Goal: Use online tool/utility: Use online tool/utility

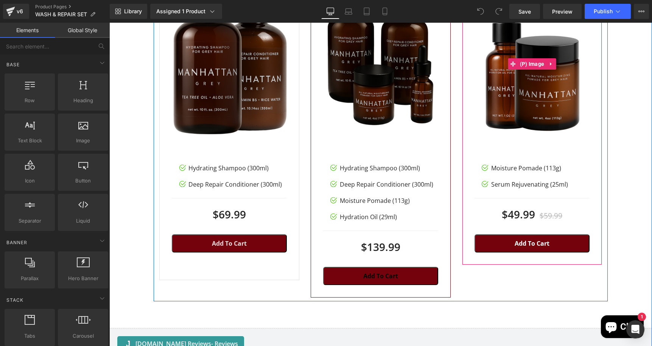
scroll to position [1660, 0]
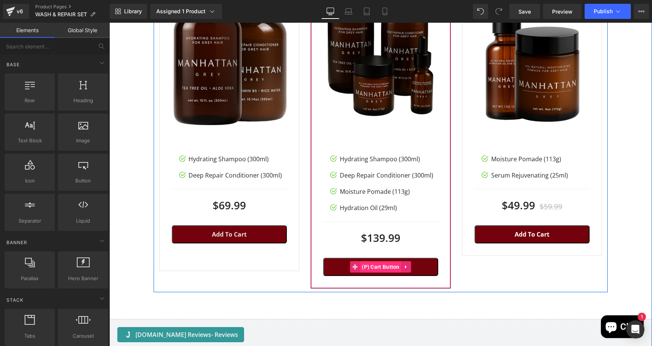
click at [382, 266] on span "(P) Cart Button" at bounding box center [381, 266] width 42 height 11
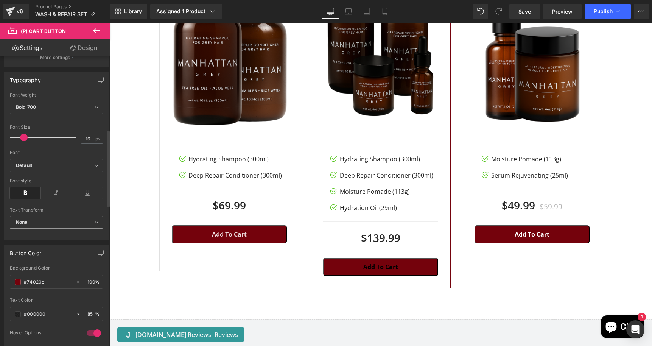
scroll to position [276, 0]
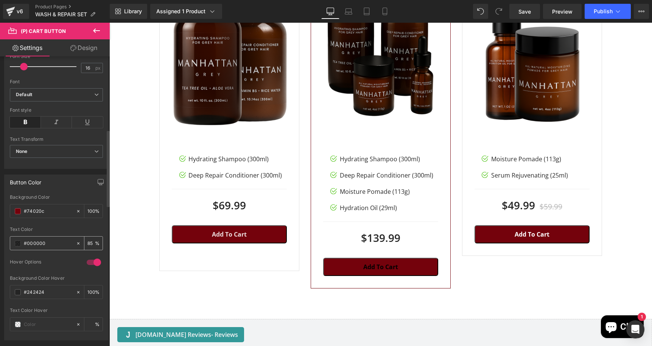
click at [17, 243] on span at bounding box center [18, 243] width 6 height 6
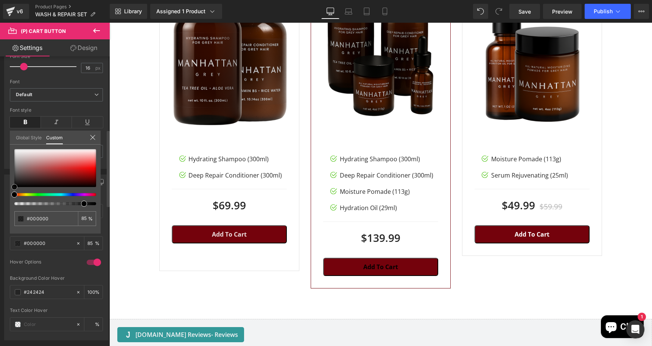
type input "#917c7c"
type input "#958383"
type input "#a29999"
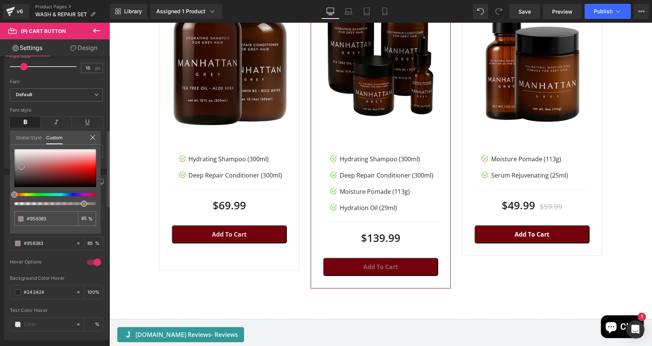
type input "#a29999"
type input "#efefef"
type input "#ffffff"
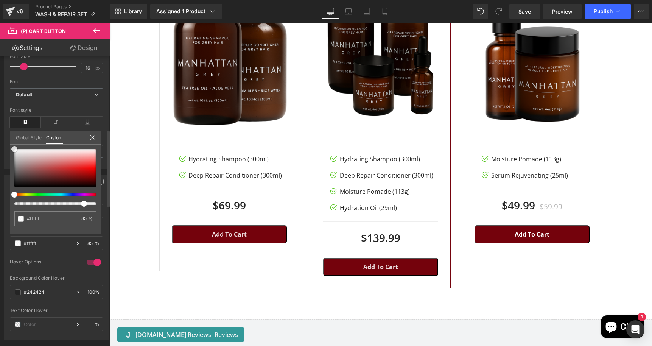
drag, startPoint x: 22, startPoint y: 167, endPoint x: 9, endPoint y: 142, distance: 28.4
click at [9, 169] on div "Button Color rgb(116, 2, 12) Background Color #74020c 100 % rgba(255, 255, 255,…" at bounding box center [56, 255] width 113 height 172
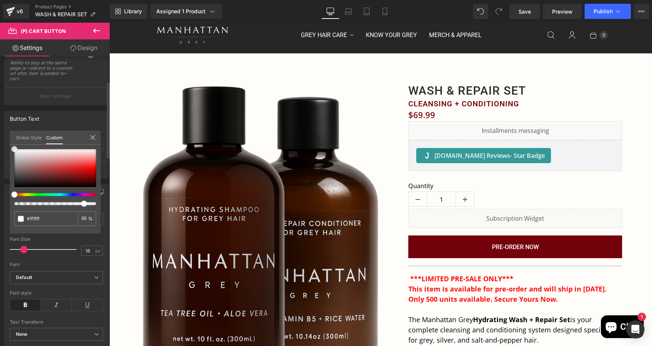
scroll to position [52, 0]
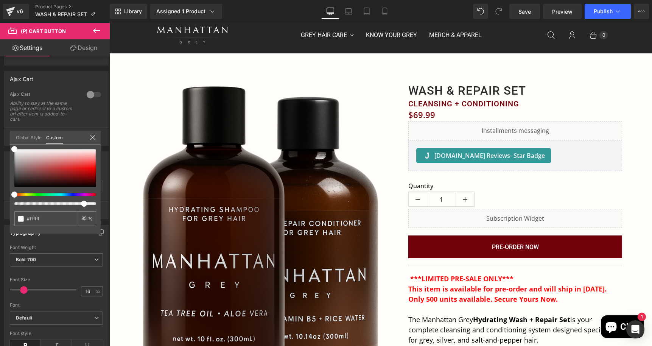
click at [96, 28] on icon at bounding box center [96, 30] width 9 height 9
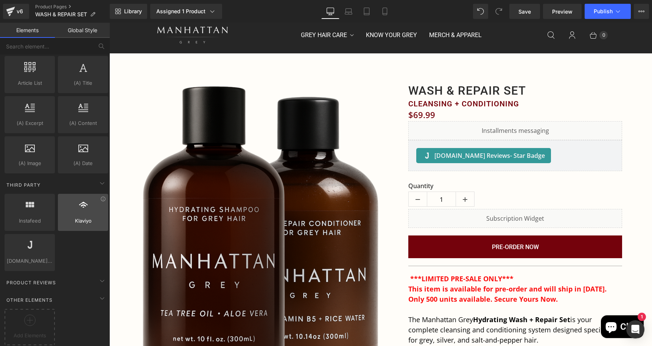
scroll to position [1419, 0]
click at [98, 277] on icon at bounding box center [102, 280] width 9 height 9
click at [91, 293] on div "Other Elements" at bounding box center [56, 299] width 107 height 15
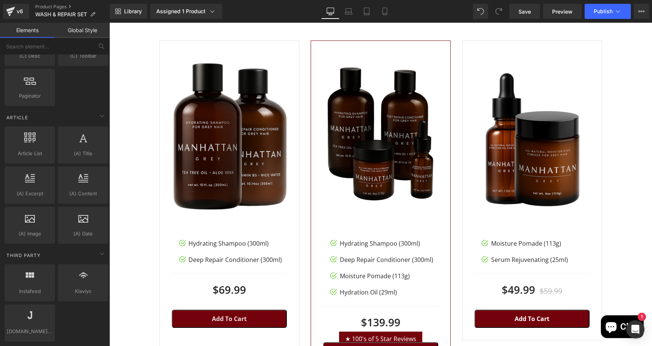
scroll to position [1600, 0]
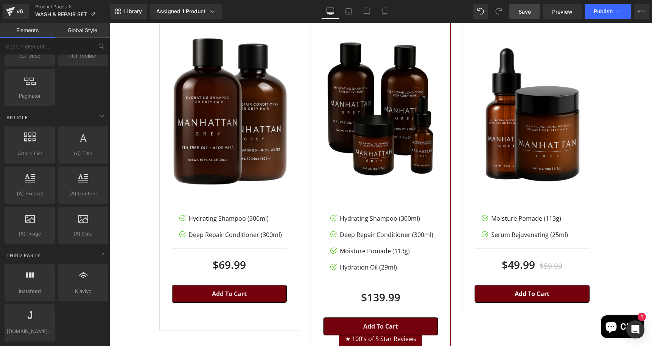
click at [527, 14] on span "Save" at bounding box center [525, 12] width 12 height 8
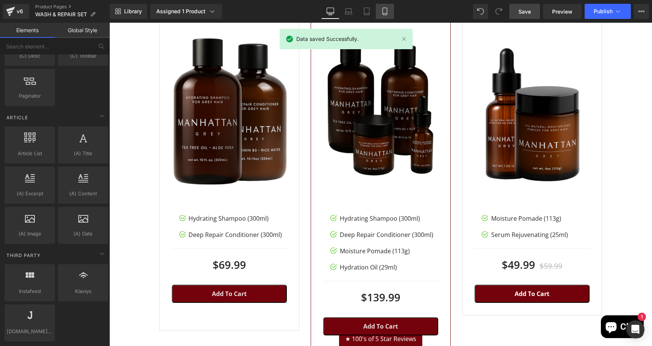
click at [385, 12] on icon at bounding box center [385, 12] width 8 height 8
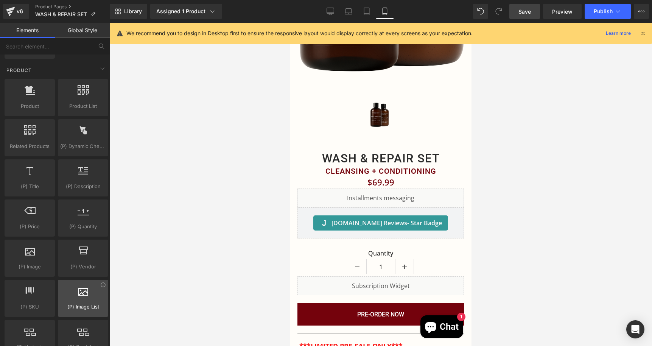
scroll to position [466, 0]
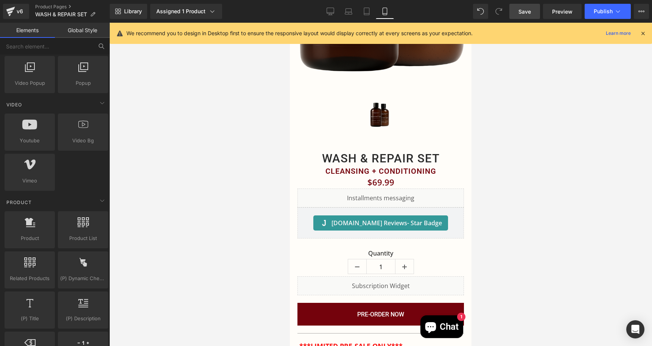
click at [100, 51] on button at bounding box center [101, 46] width 17 height 17
click at [101, 47] on icon at bounding box center [101, 46] width 7 height 7
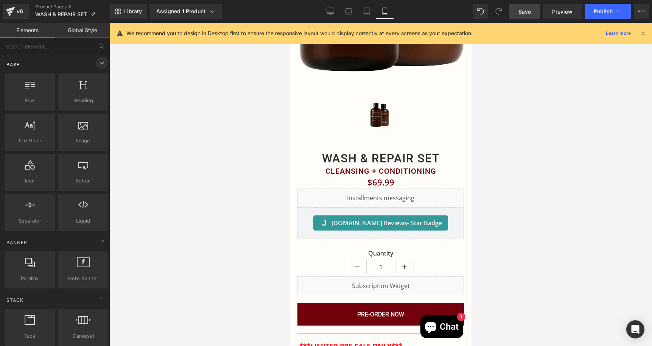
scroll to position [0, 0]
click at [101, 47] on icon at bounding box center [101, 46] width 7 height 7
click at [37, 49] on input "text" at bounding box center [46, 46] width 93 height 17
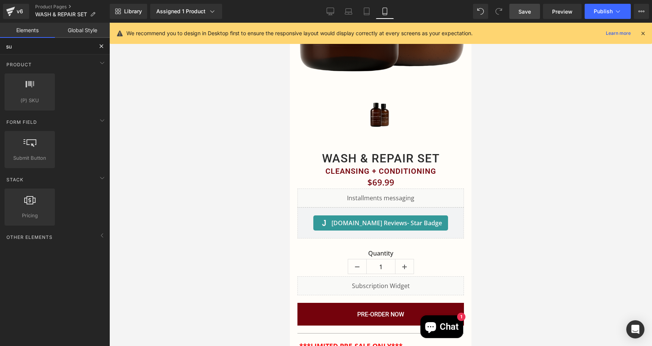
type input "s"
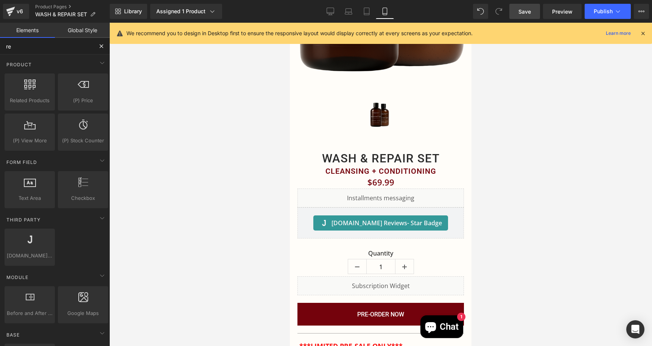
type input "r"
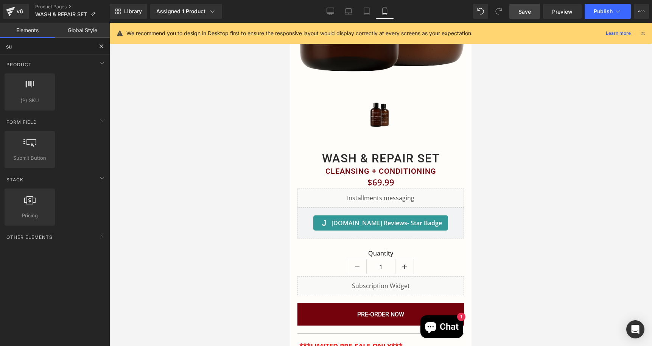
type input "s"
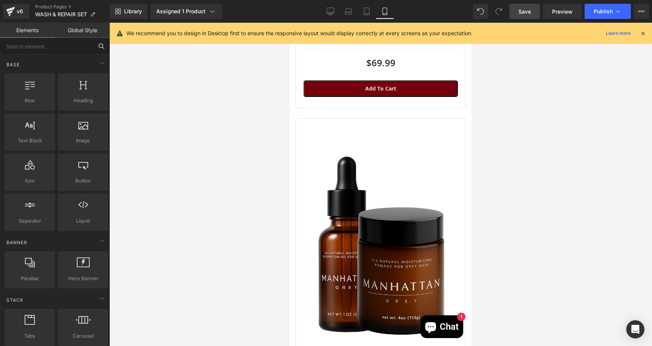
scroll to position [2888, 0]
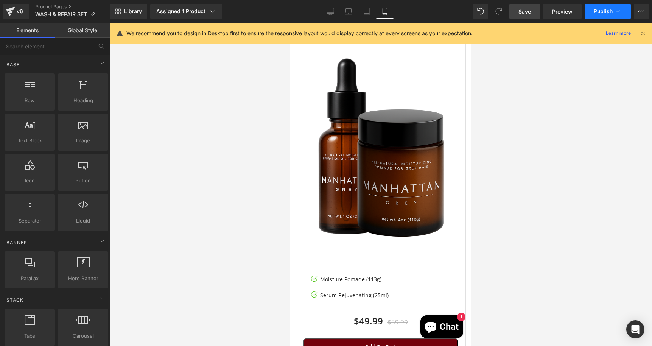
click at [599, 8] on span "Publish" at bounding box center [603, 11] width 19 height 6
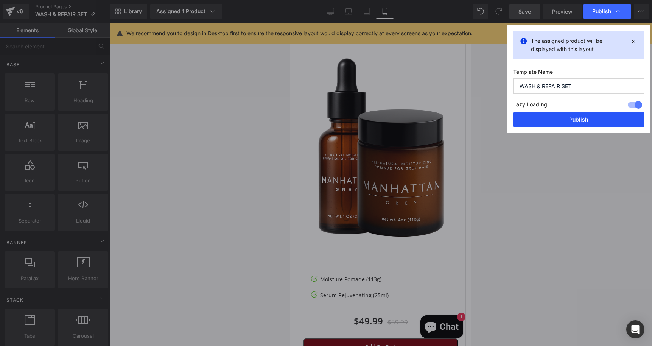
click at [581, 115] on button "Publish" at bounding box center [578, 119] width 131 height 15
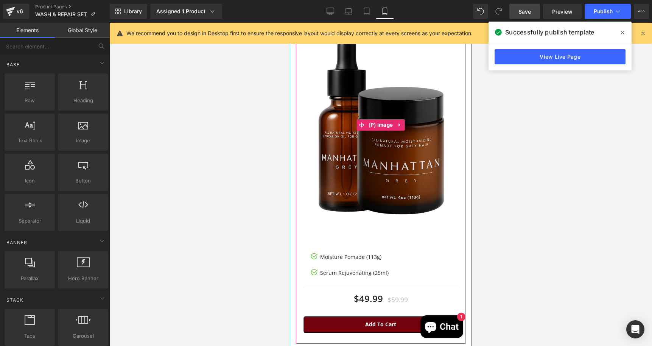
scroll to position [2864, 0]
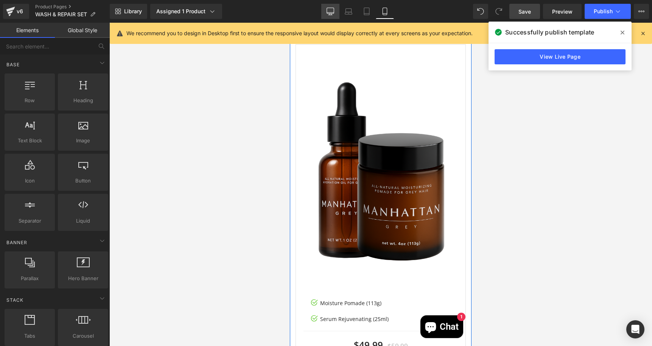
click at [332, 11] on icon at bounding box center [331, 12] width 8 height 8
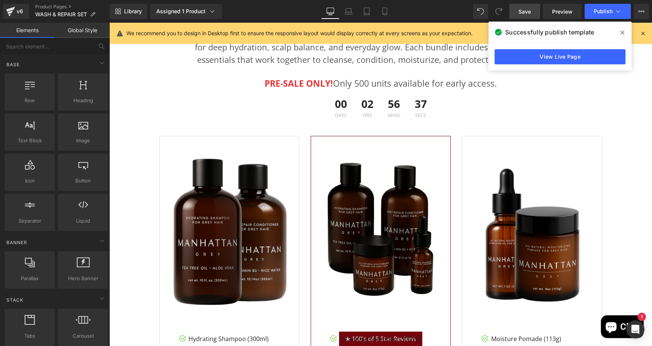
scroll to position [1474, 0]
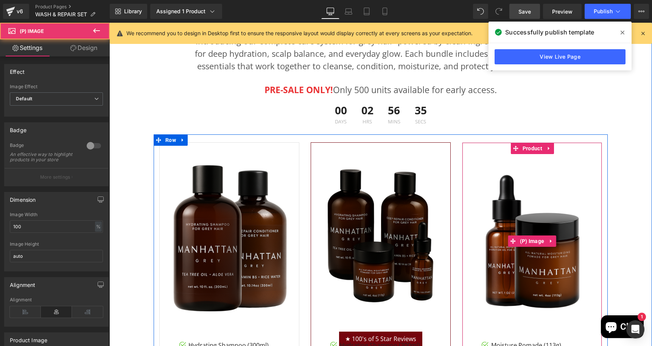
click at [507, 156] on img at bounding box center [532, 241] width 115 height 173
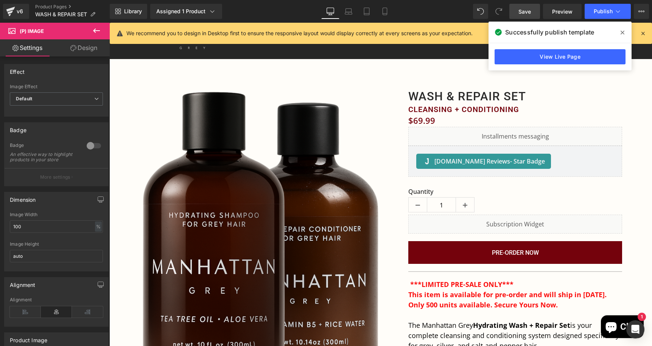
scroll to position [0, 0]
click at [14, 10] on icon at bounding box center [10, 11] width 9 height 19
